Goal: Task Accomplishment & Management: Manage account settings

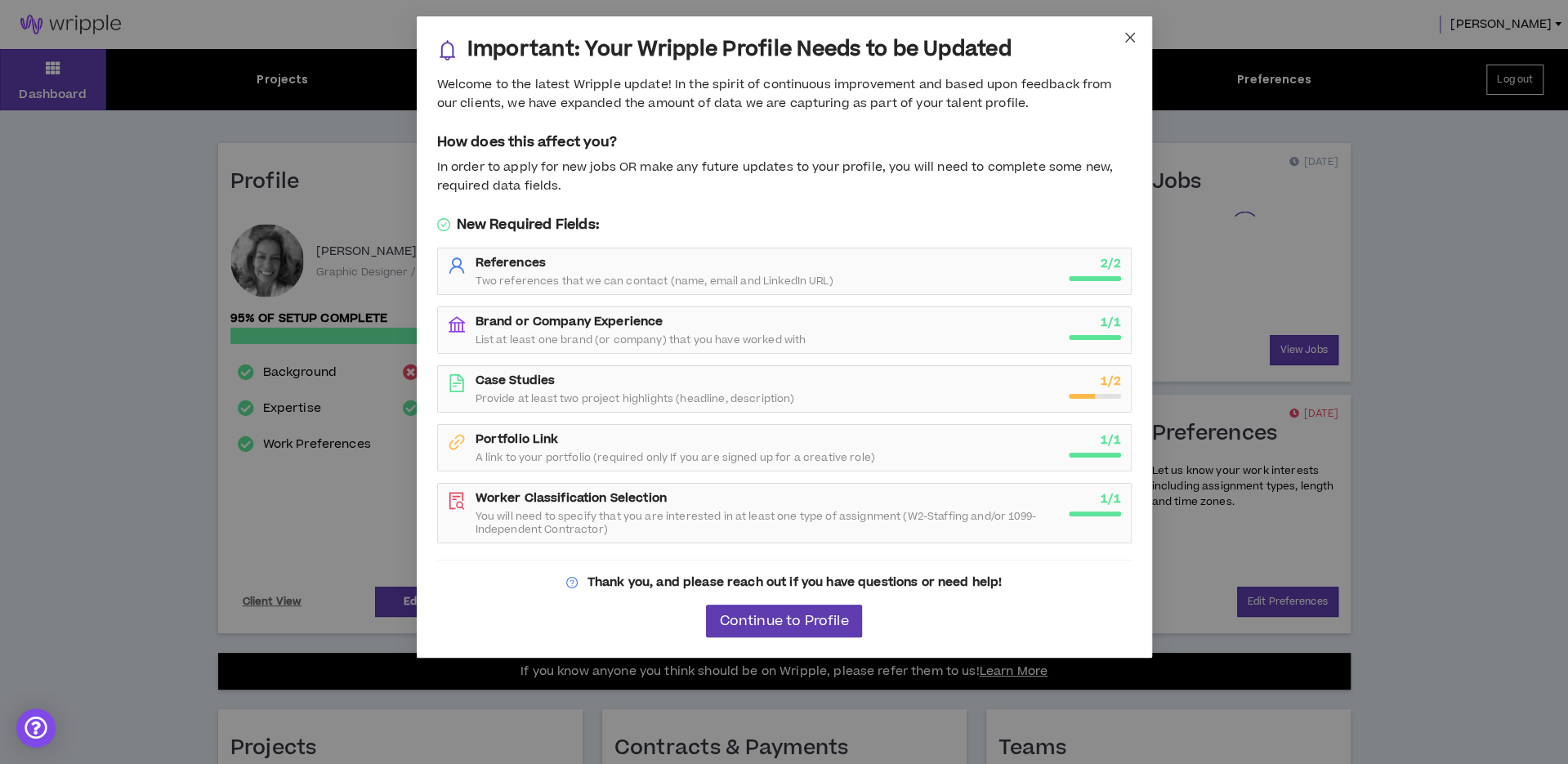
click at [1134, 37] on icon "close" at bounding box center [1130, 38] width 13 height 13
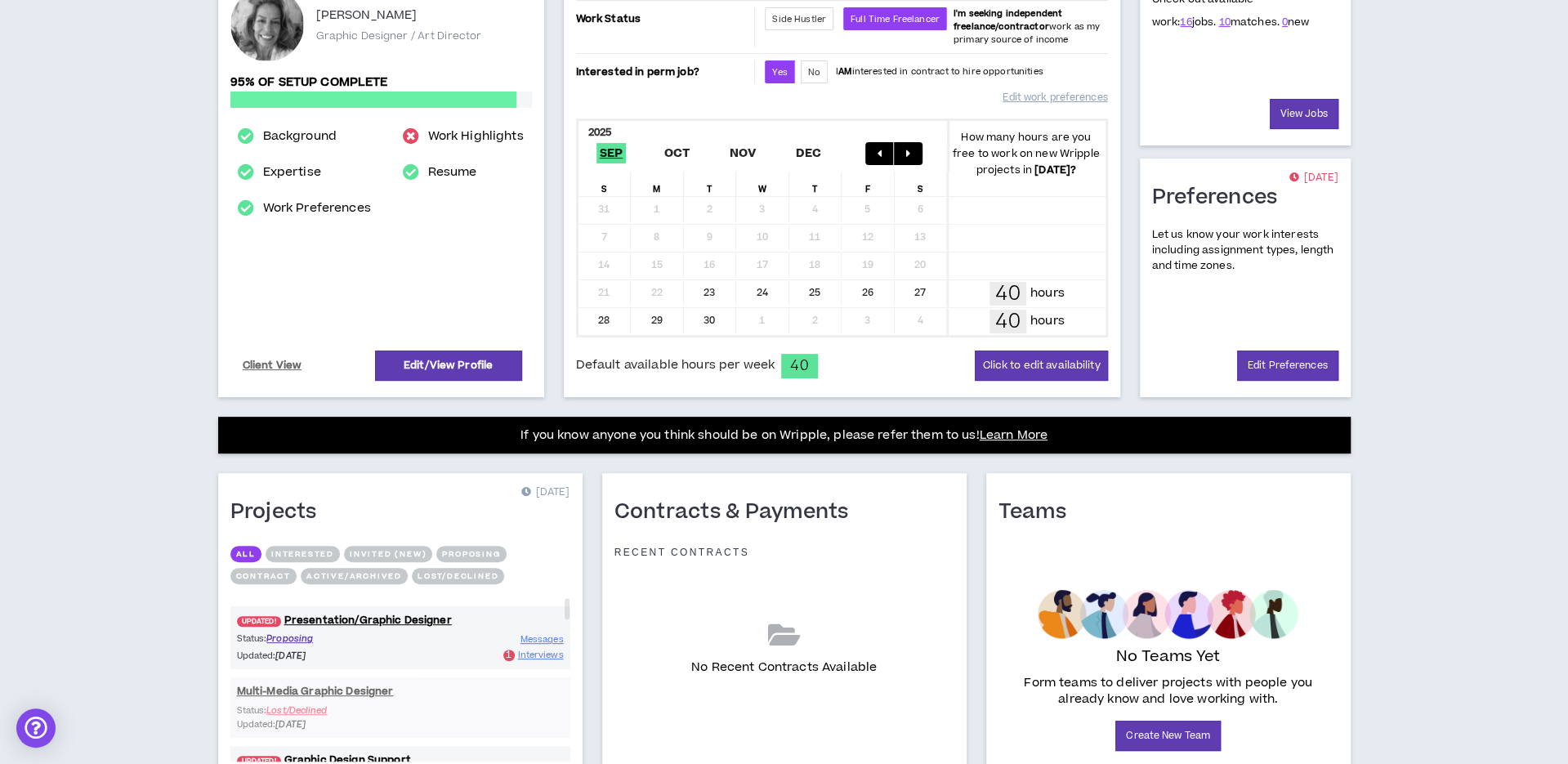
scroll to position [336, 0]
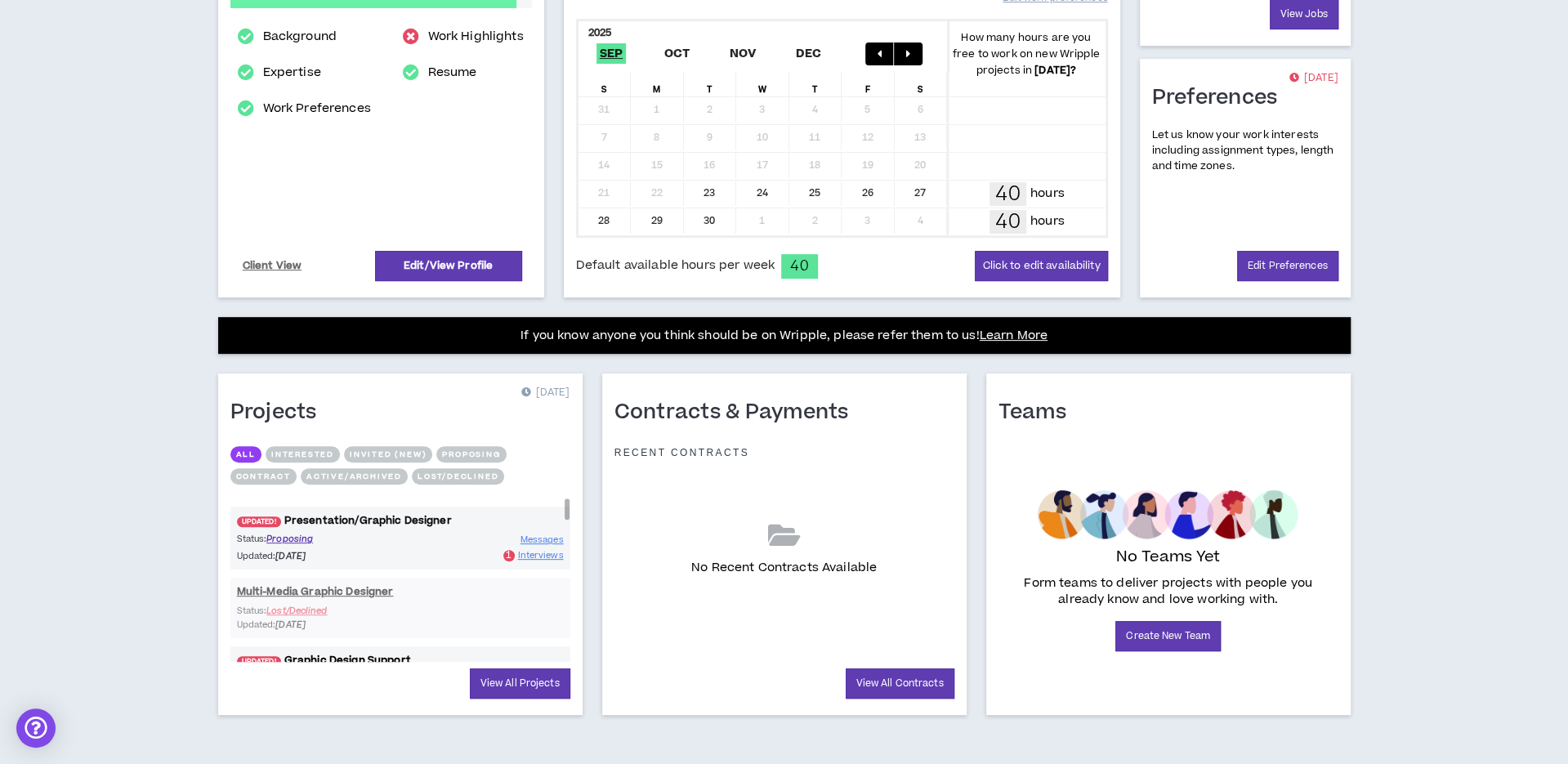
click at [361, 513] on link "UPDATED! Presentation/Graphic Designer" at bounding box center [401, 521] width 340 height 15
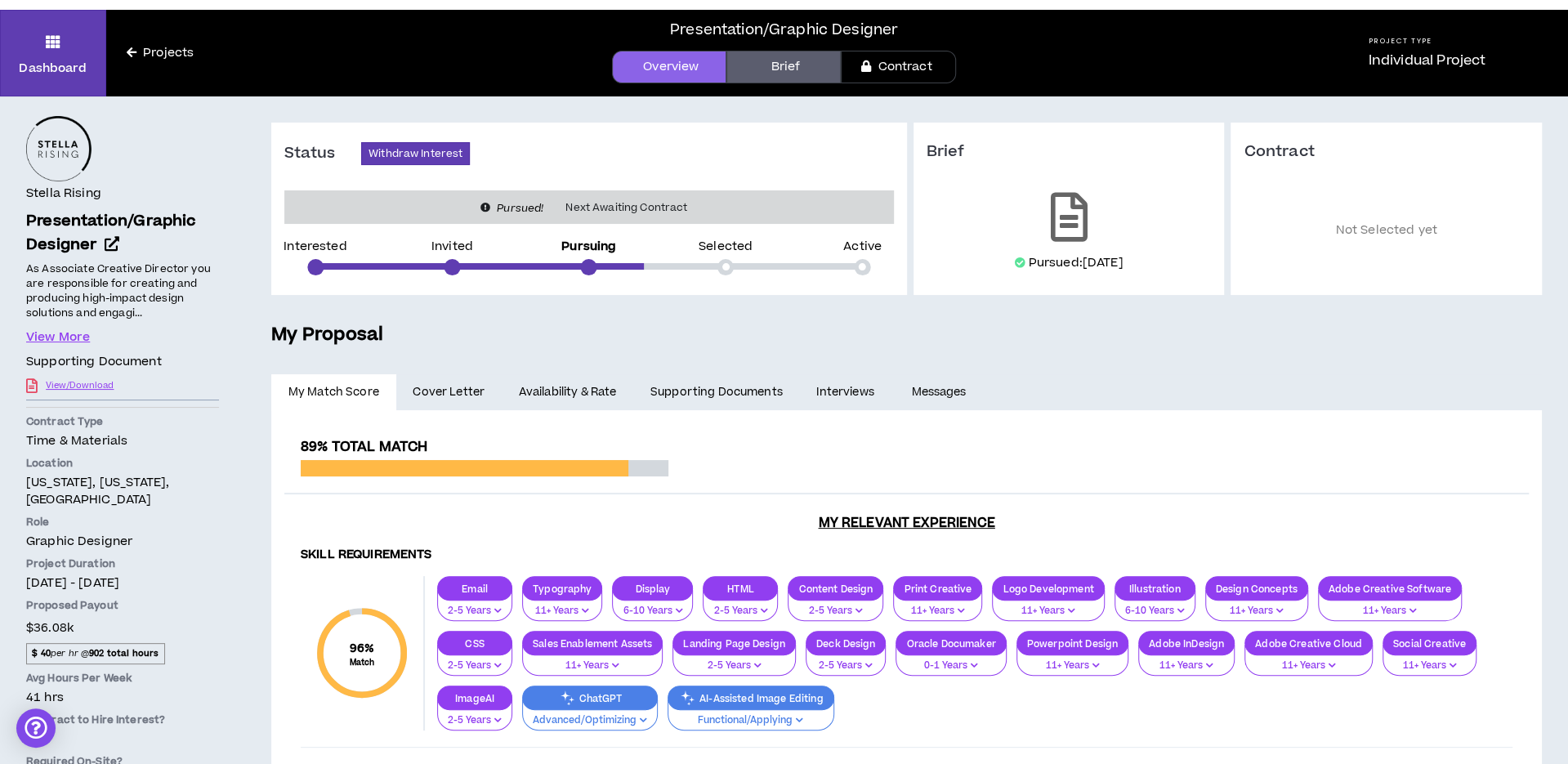
scroll to position [36, 0]
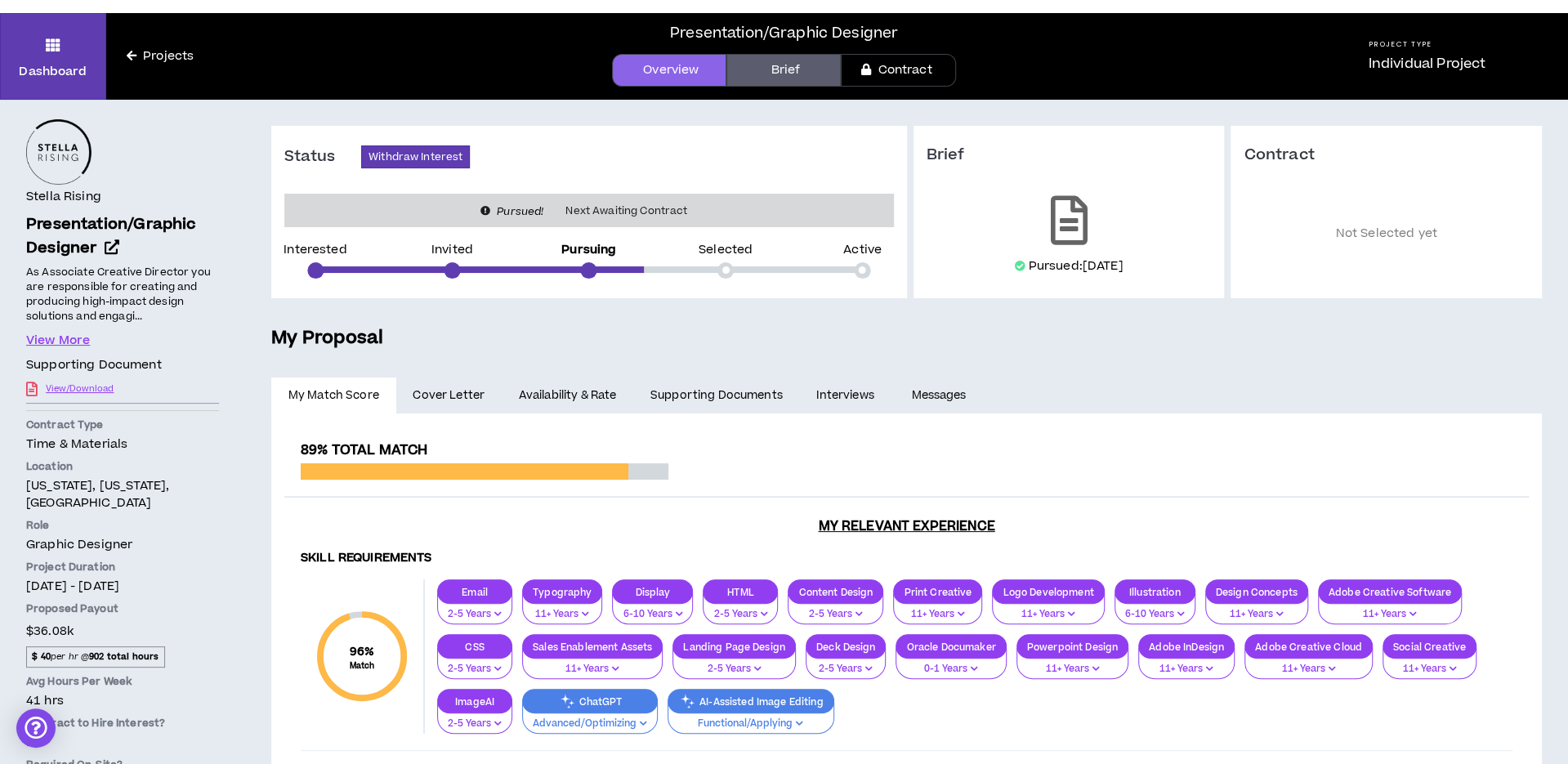
click at [693, 71] on link "Overview" at bounding box center [670, 71] width 114 height 32
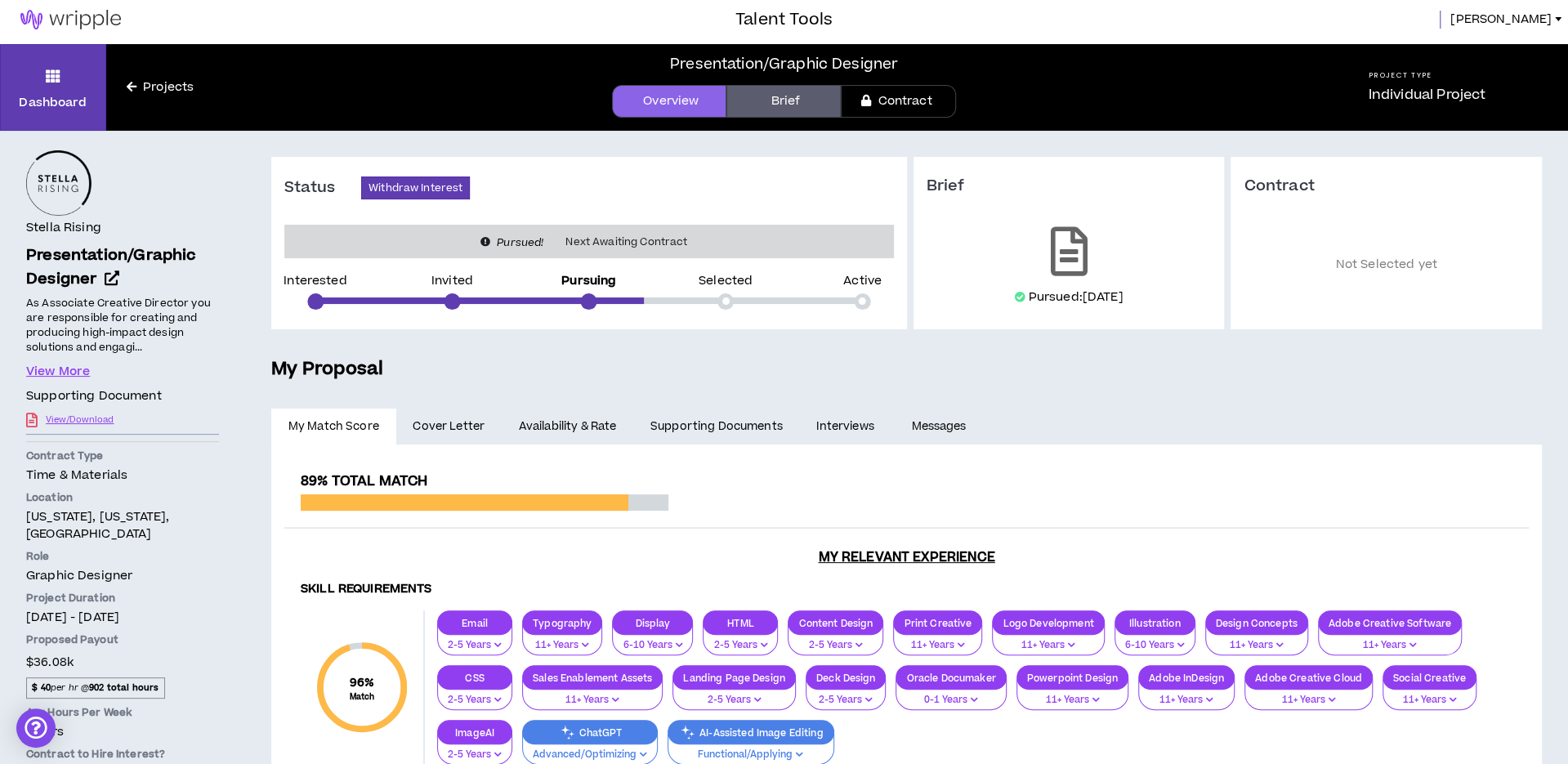
scroll to position [0, 0]
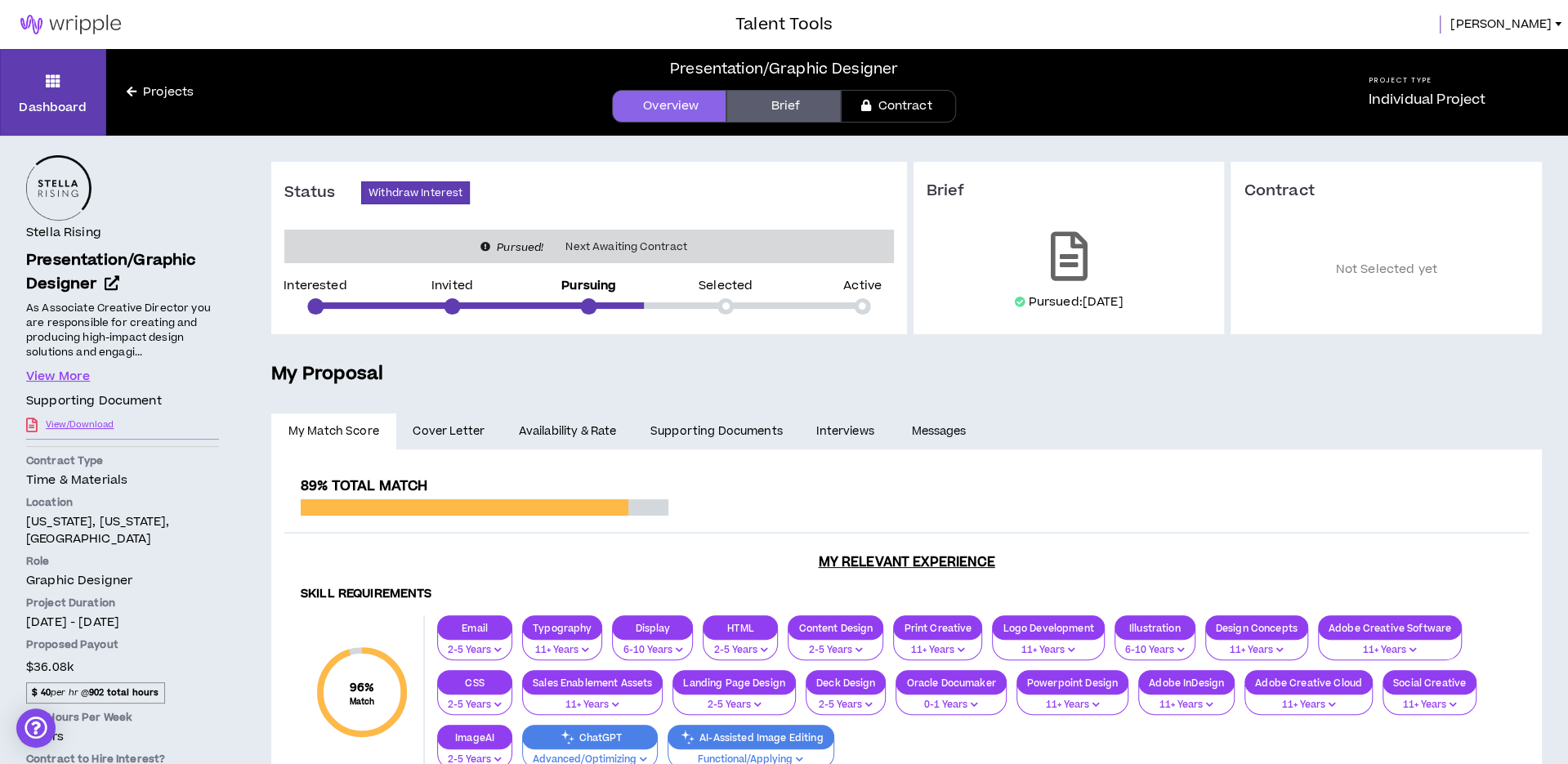
click at [876, 436] on link "Interviews" at bounding box center [847, 432] width 94 height 36
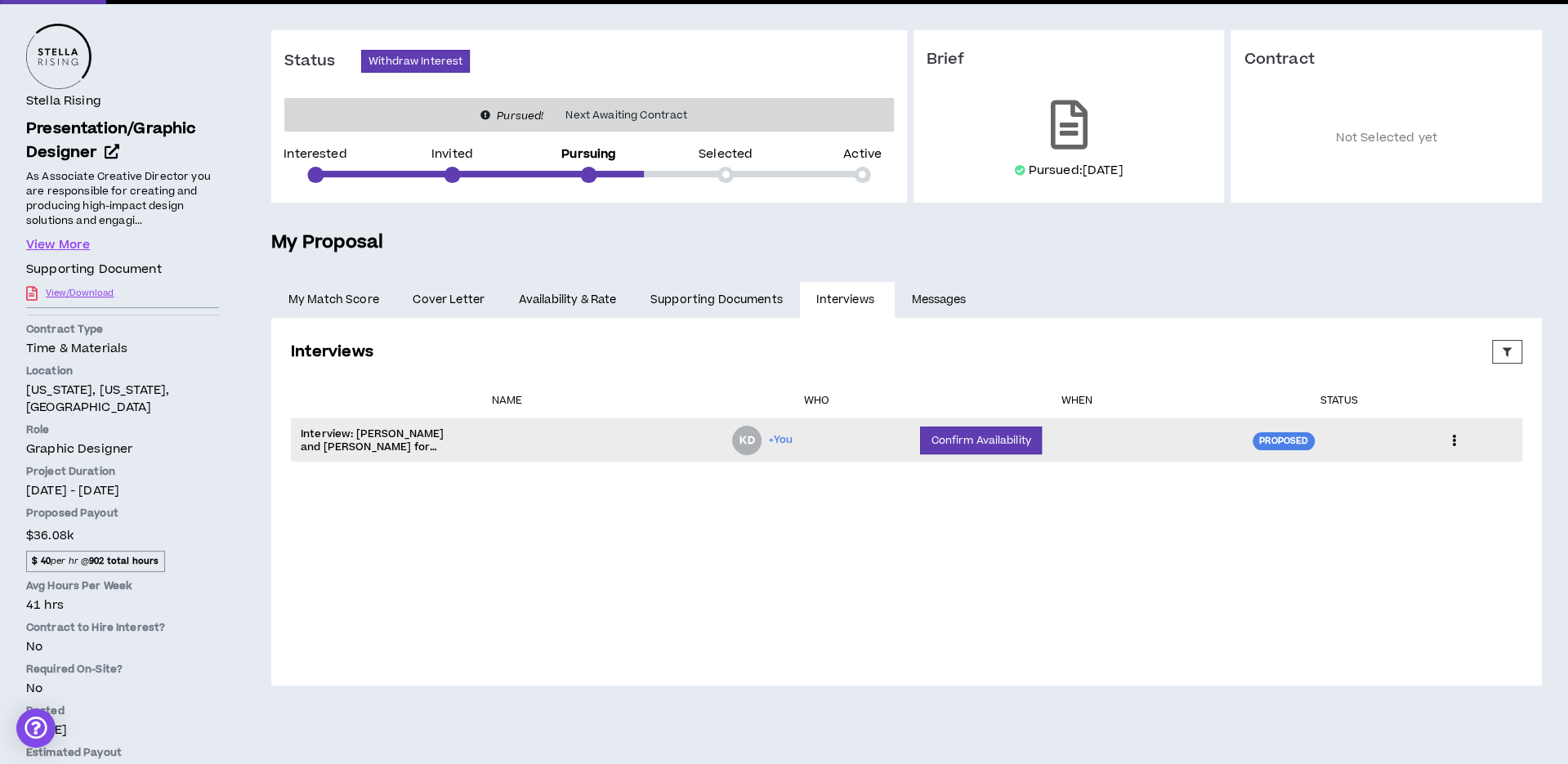
scroll to position [134, 0]
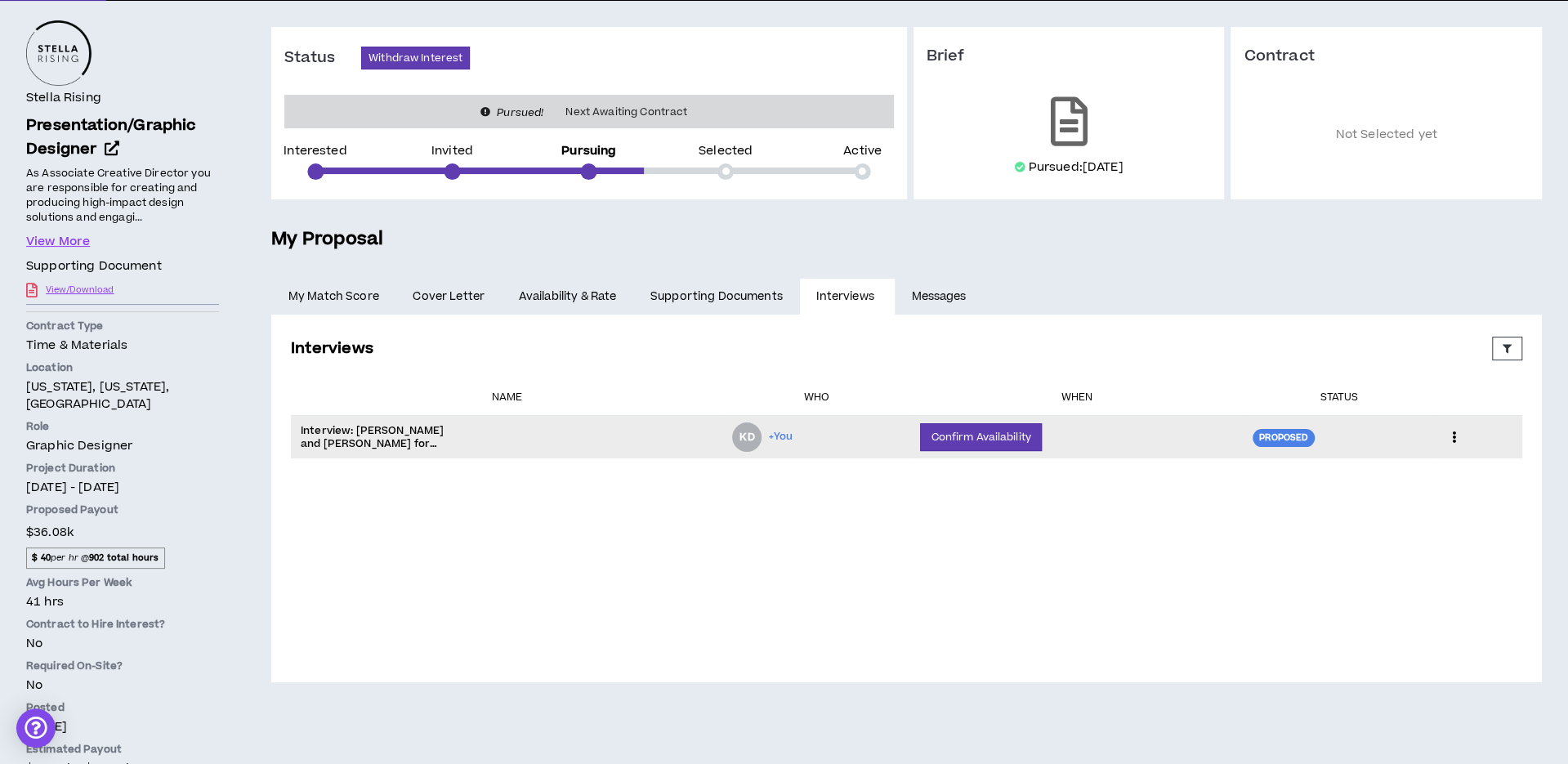
click at [357, 441] on p "Interview: [PERSON_NAME] and [PERSON_NAME] for Presentation/Graphic Designer" at bounding box center [382, 437] width 163 height 26
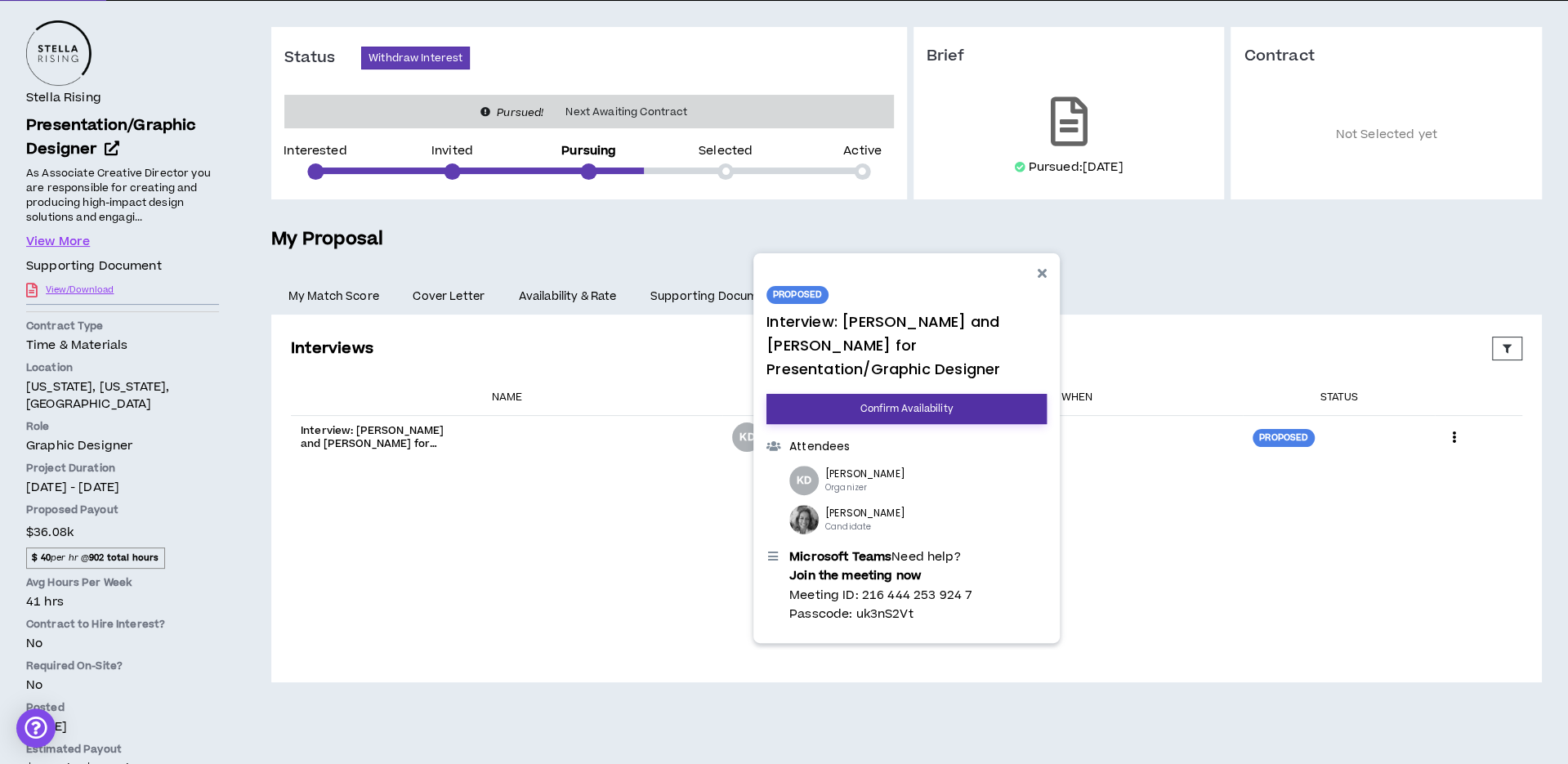
click at [924, 395] on button "Confirm Availability" at bounding box center [907, 410] width 280 height 31
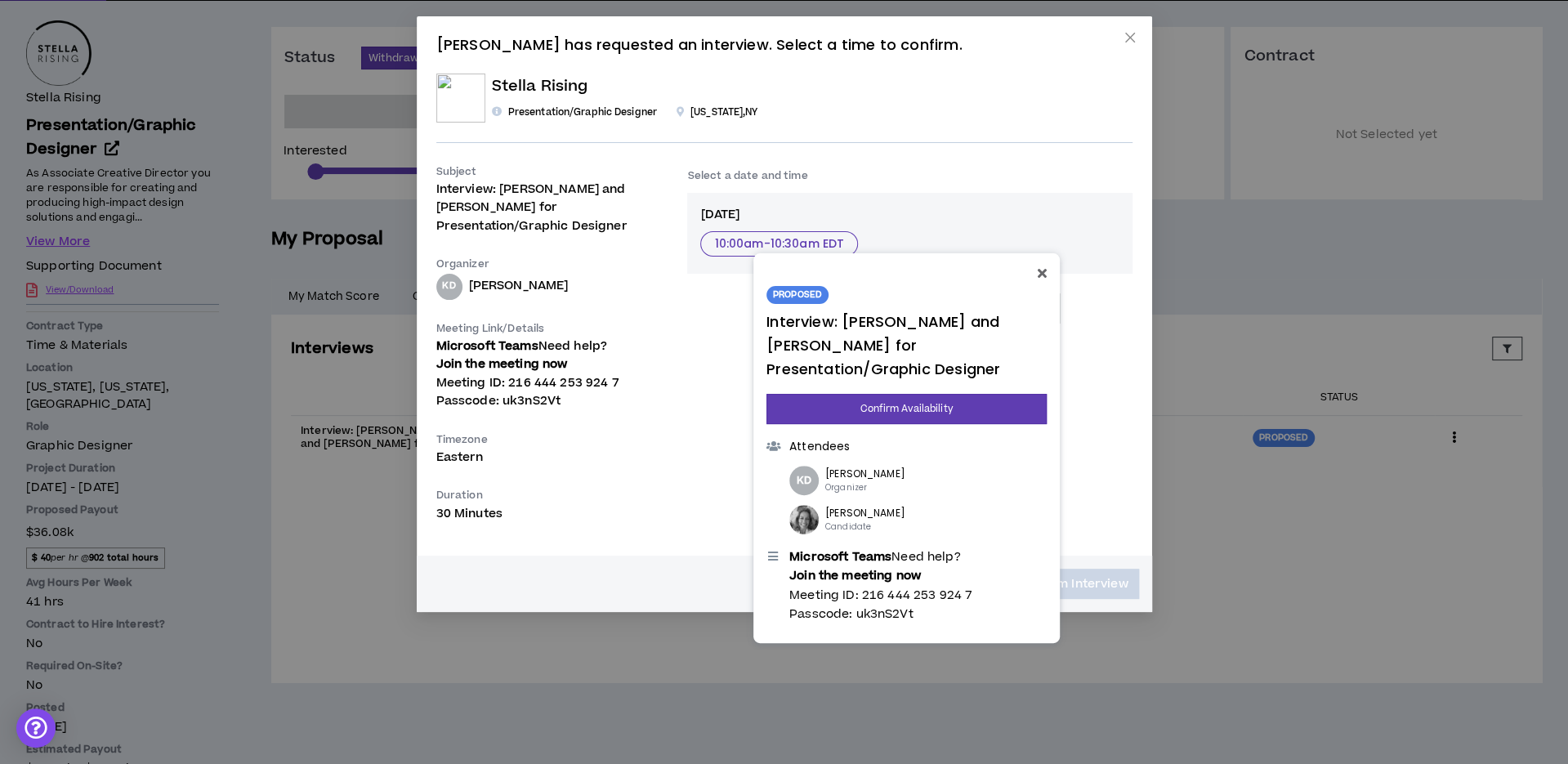
click at [1046, 271] on icon at bounding box center [1042, 273] width 9 height 13
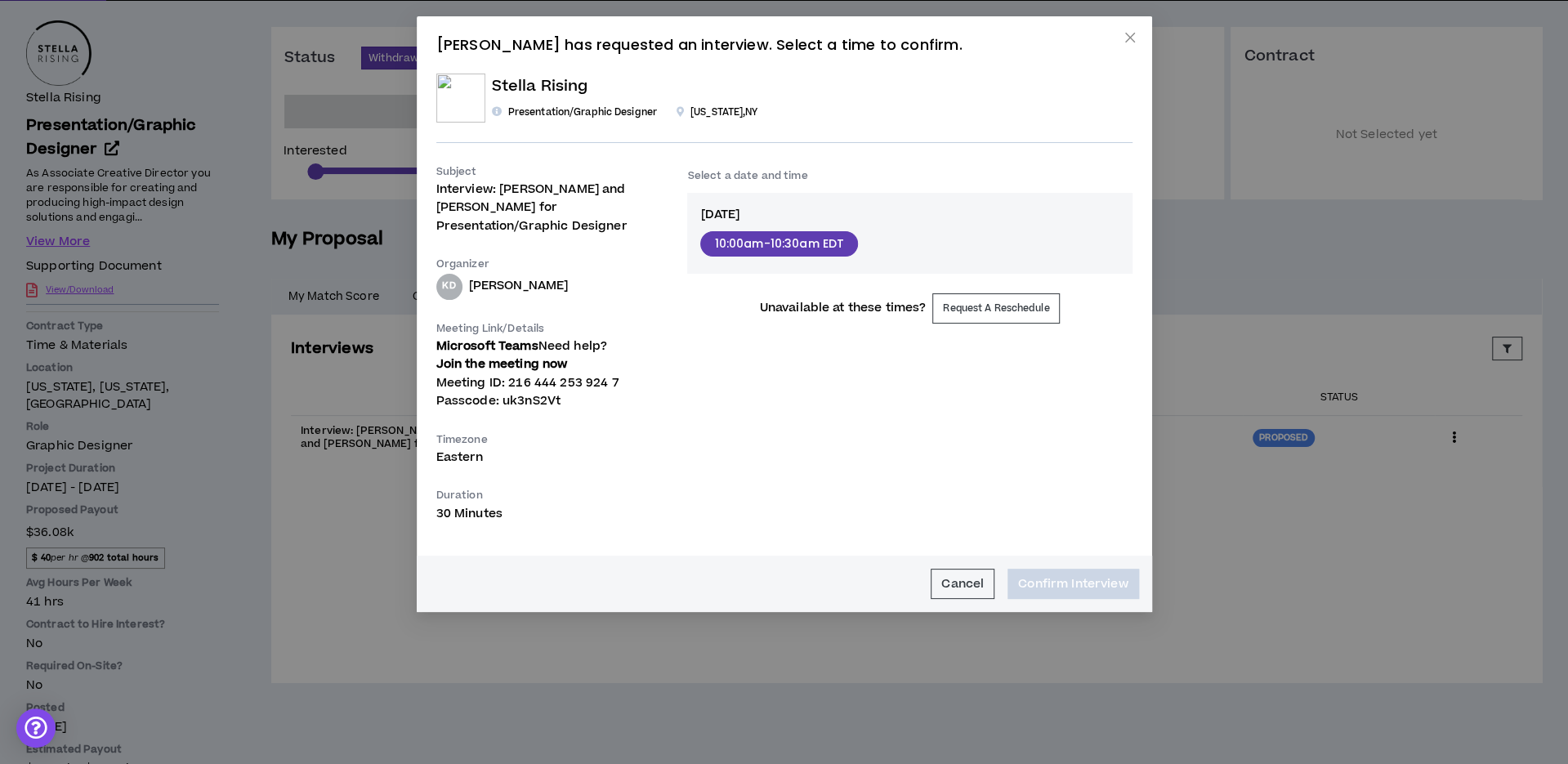
click at [756, 247] on button "10:00am - 10:30am EDT" at bounding box center [778, 243] width 157 height 26
click at [1120, 572] on button "Confirm Interview" at bounding box center [1072, 584] width 131 height 31
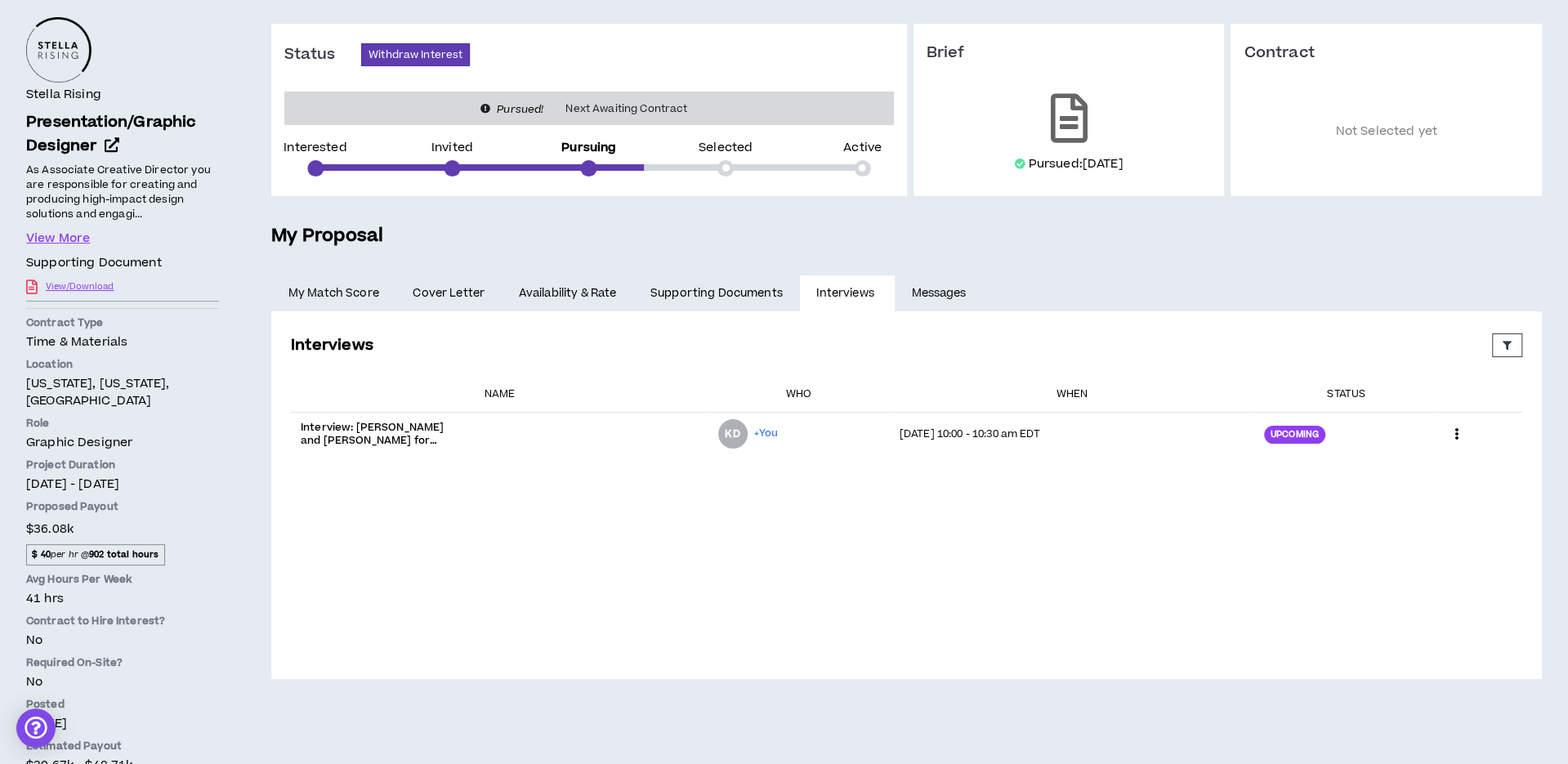
scroll to position [141, 0]
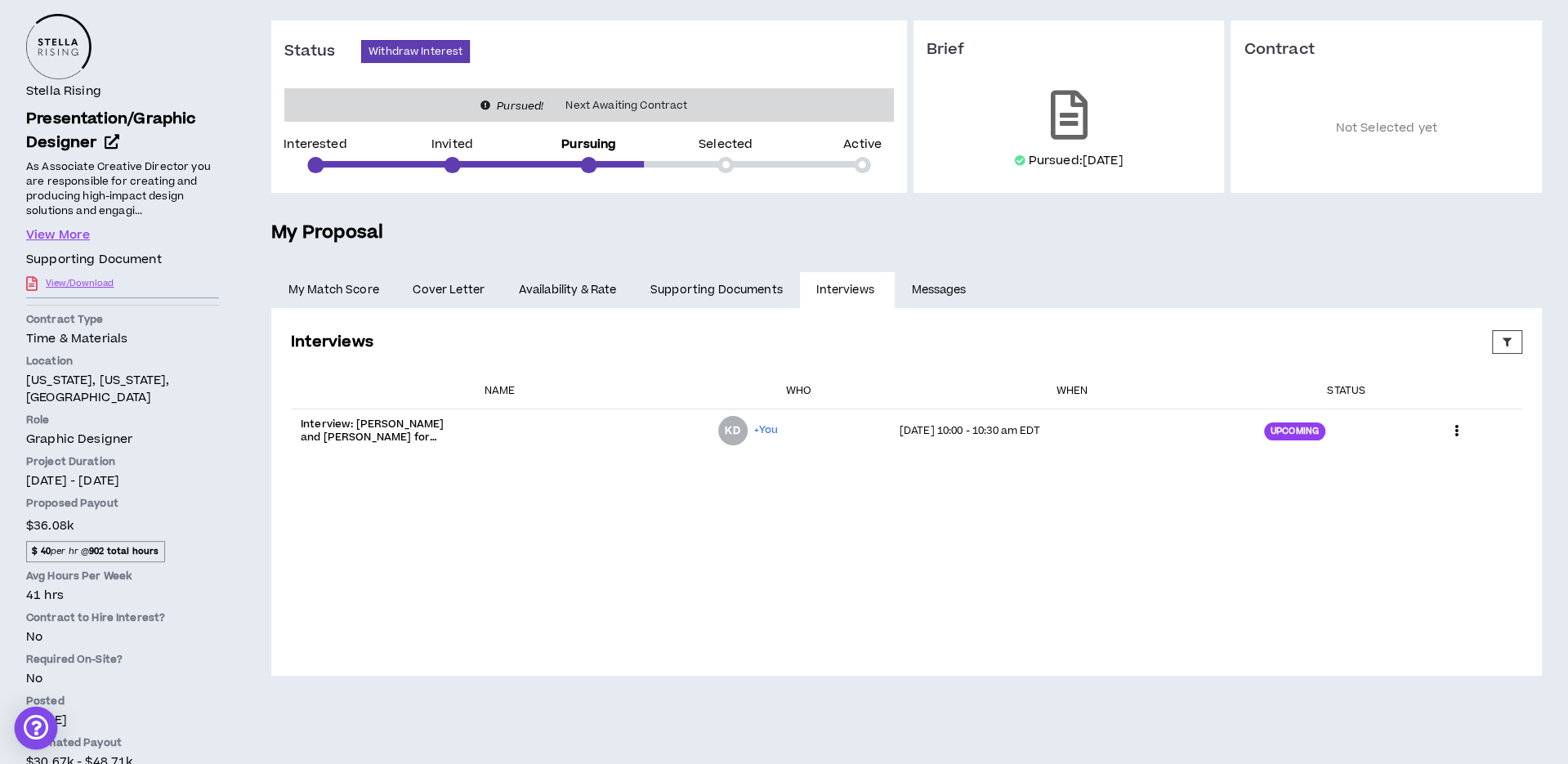
click at [46, 730] on div "Open Intercom Messenger" at bounding box center [35, 728] width 43 height 43
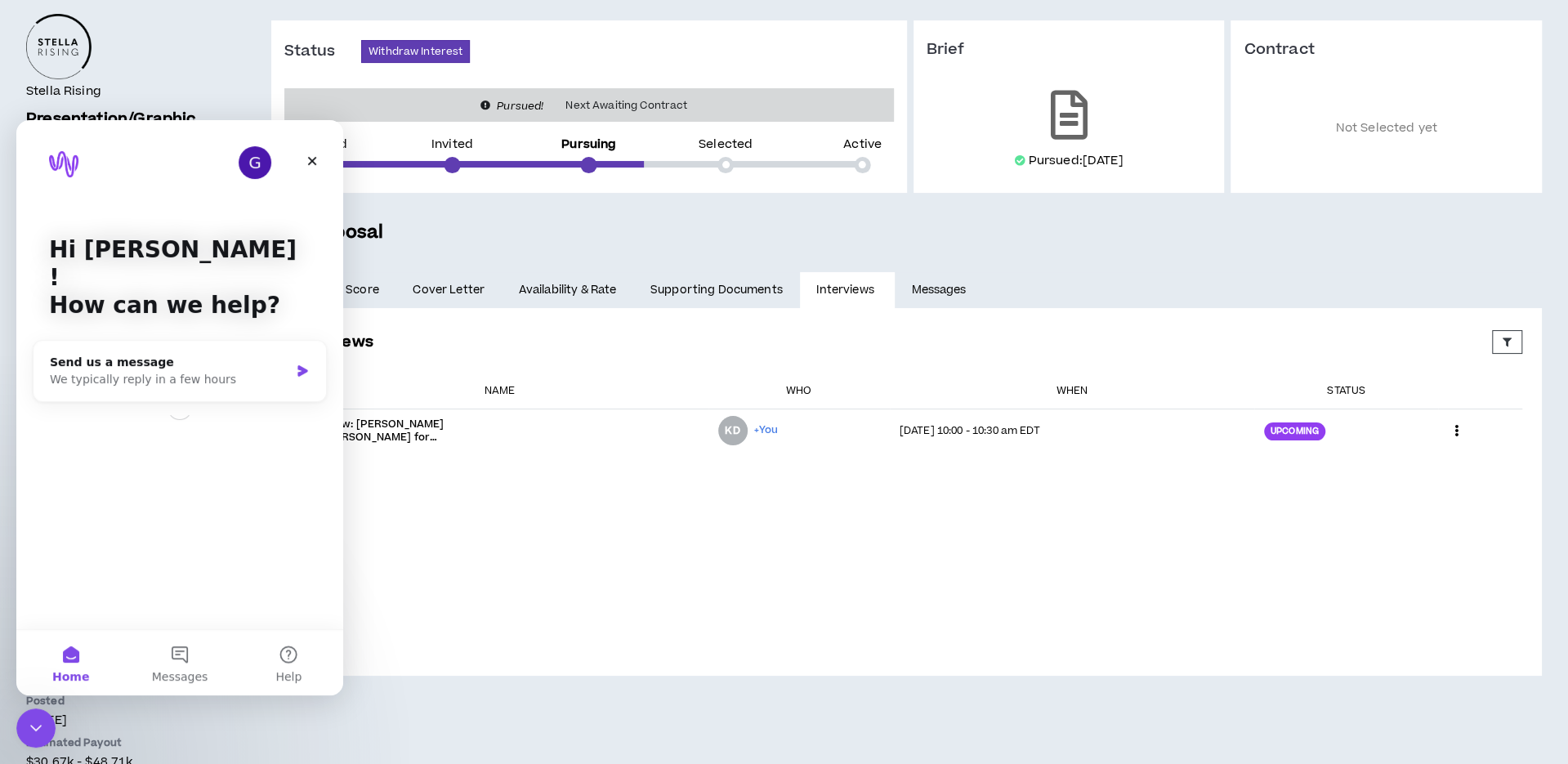
scroll to position [0, 0]
click at [314, 155] on icon "Close" at bounding box center [312, 161] width 13 height 13
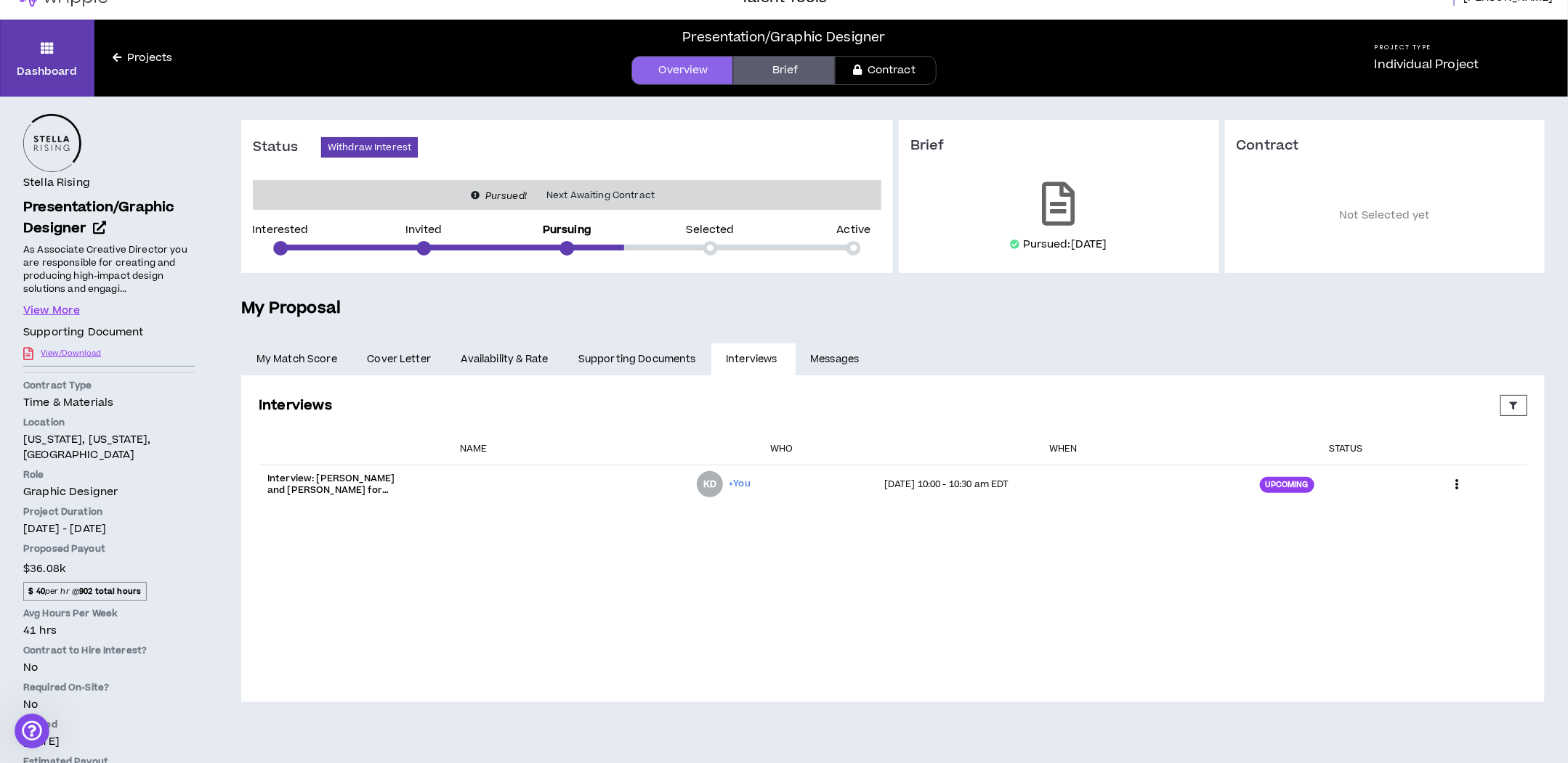
scroll to position [28, 0]
